Goal: Task Accomplishment & Management: Use online tool/utility

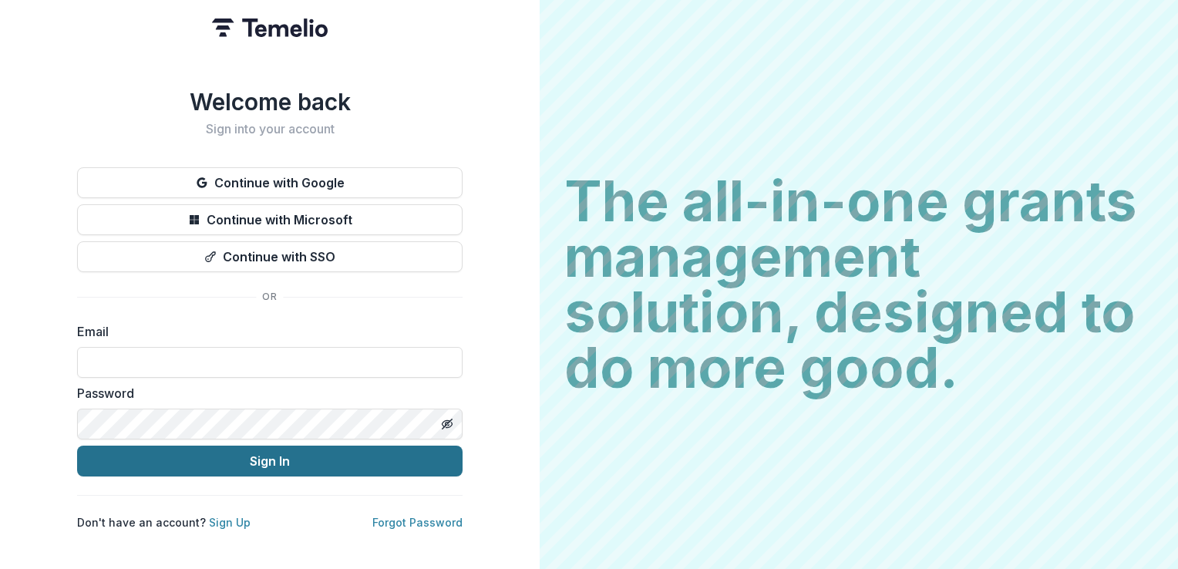
type input "**********"
click at [284, 460] on button "Sign In" at bounding box center [269, 460] width 385 height 31
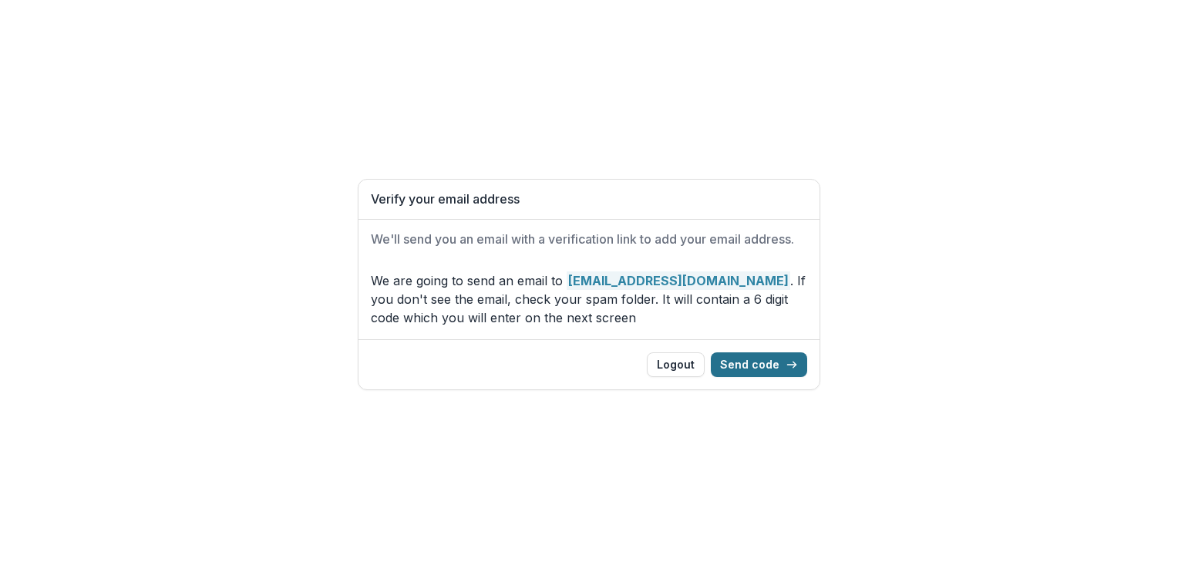
click at [748, 353] on button "Send code" at bounding box center [759, 364] width 96 height 25
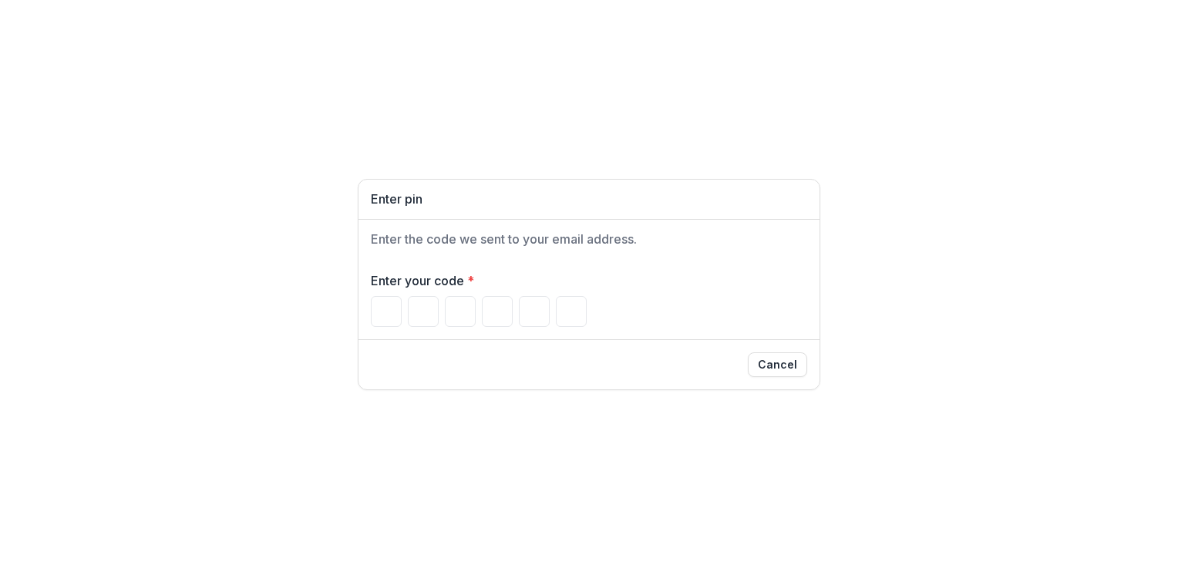
type input "*"
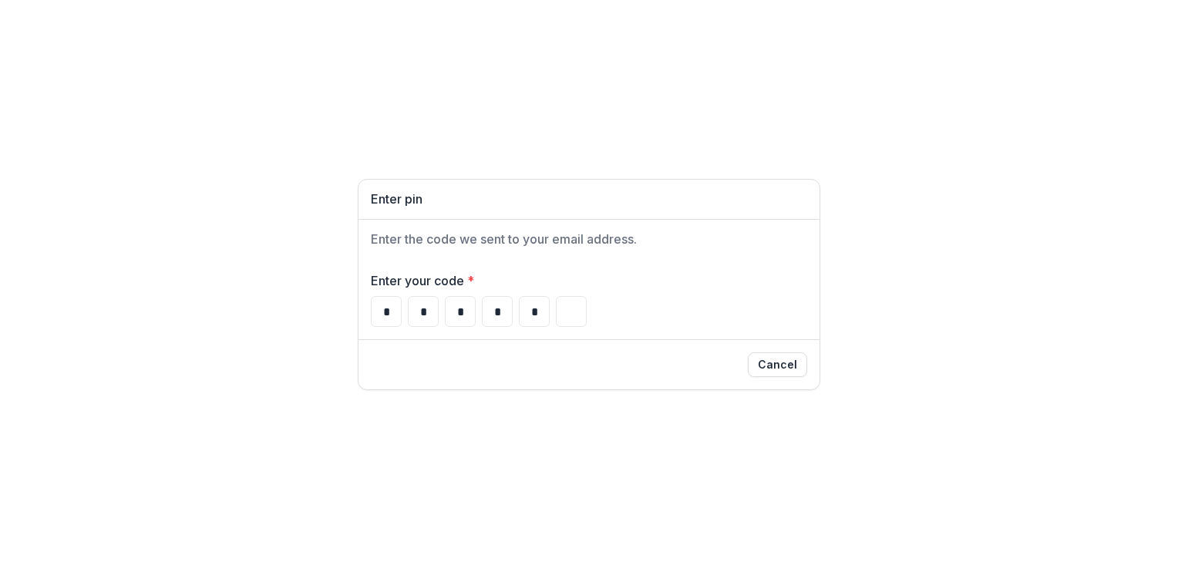
type input "*"
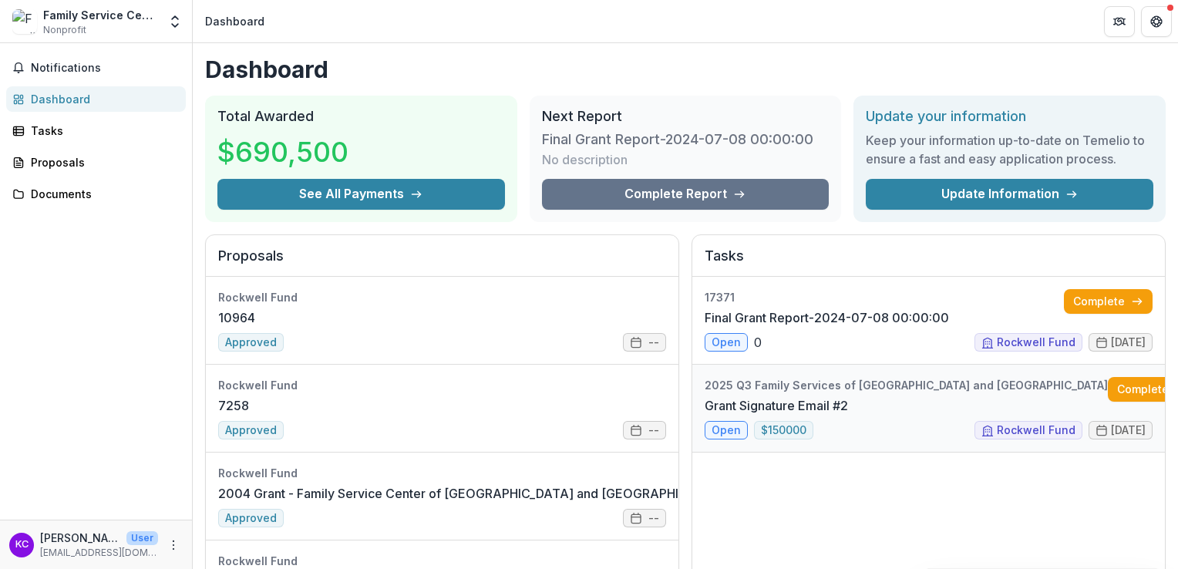
click at [731, 415] on link "Grant Signature Email #2" at bounding box center [775, 405] width 143 height 18
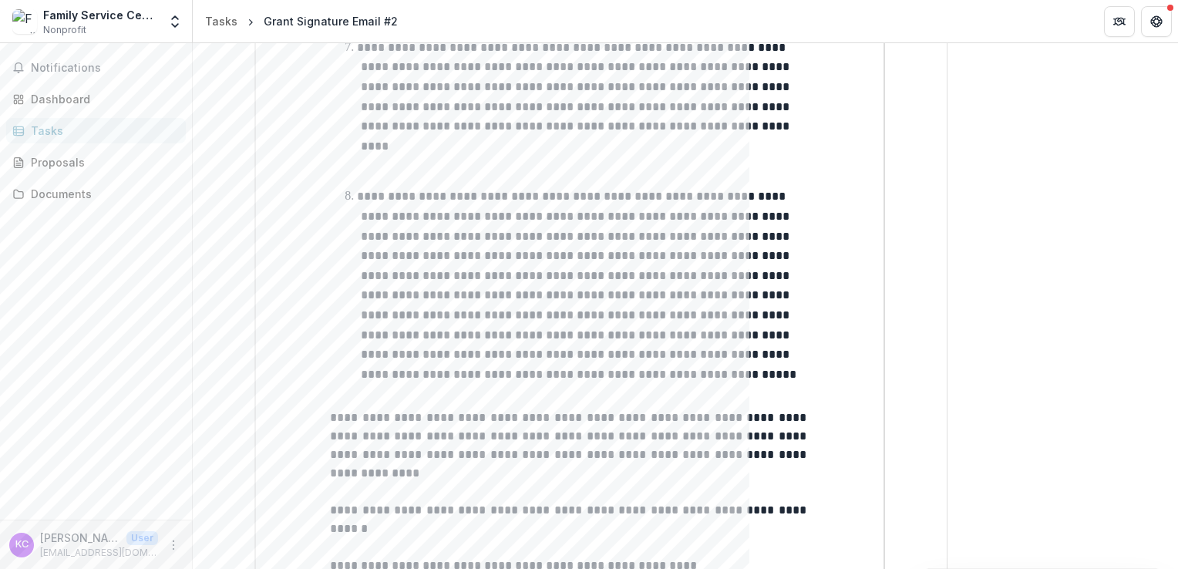
scroll to position [1676, 0]
